Goal: Check status: Check status

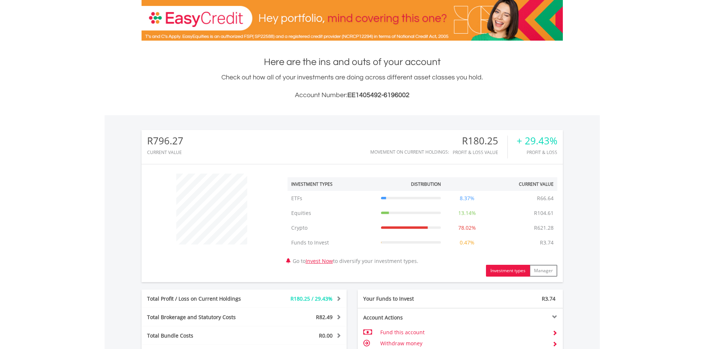
scroll to position [306, 0]
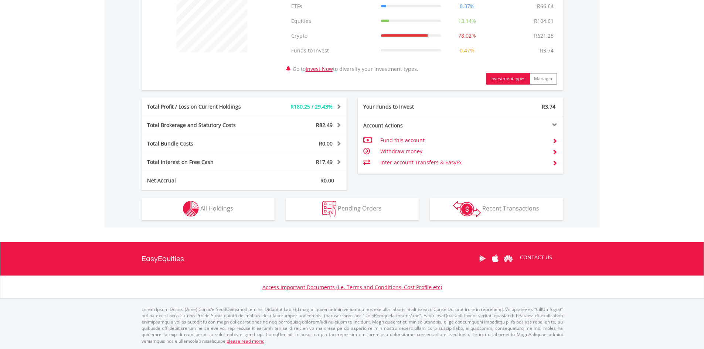
click at [238, 221] on div "R796.27 CURRENT VALUE Movement on Current Holdings: R180.25 Profit & Loss Value…" at bounding box center [352, 75] width 495 height 304
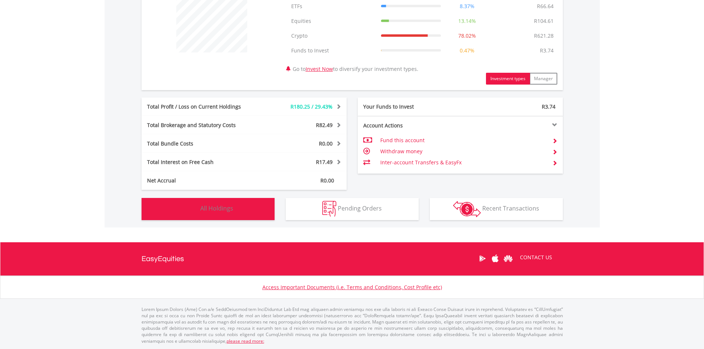
click at [249, 209] on button "Holdings All Holdings" at bounding box center [208, 209] width 133 height 22
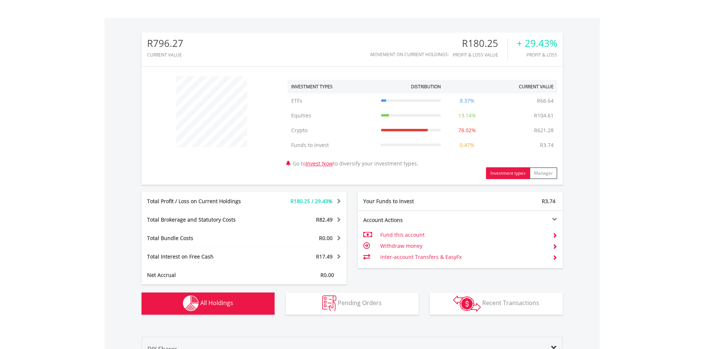
scroll to position [0, 0]
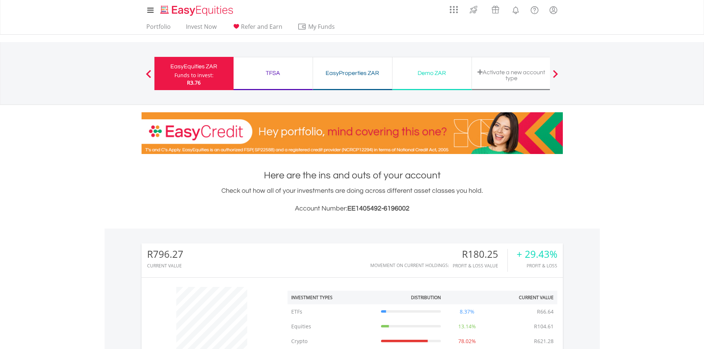
click at [444, 74] on div "Demo ZAR" at bounding box center [432, 73] width 70 height 10
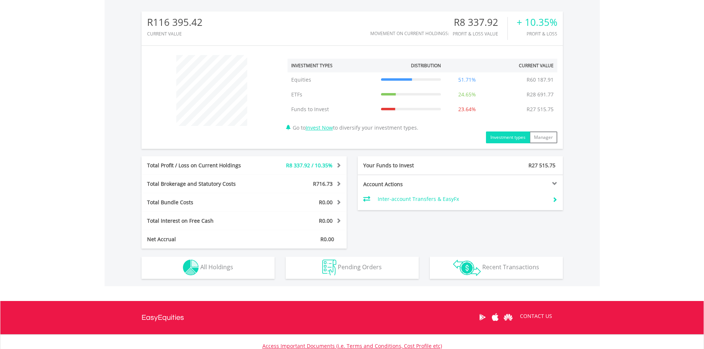
scroll to position [233, 0]
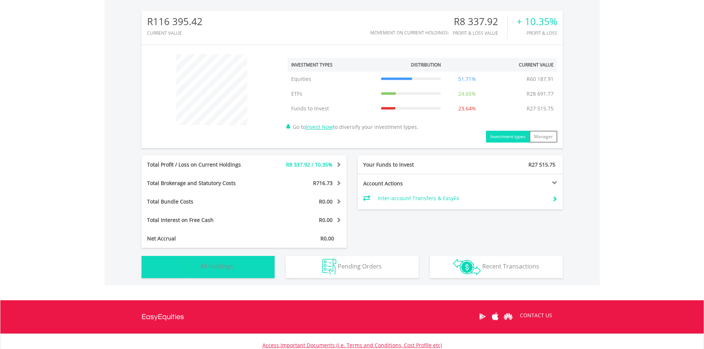
click at [242, 273] on button "Holdings All Holdings" at bounding box center [208, 267] width 133 height 22
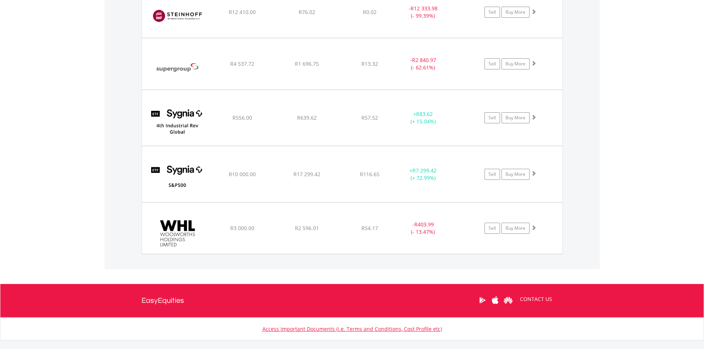
scroll to position [1247, 0]
